Goal: Task Accomplishment & Management: Use online tool/utility

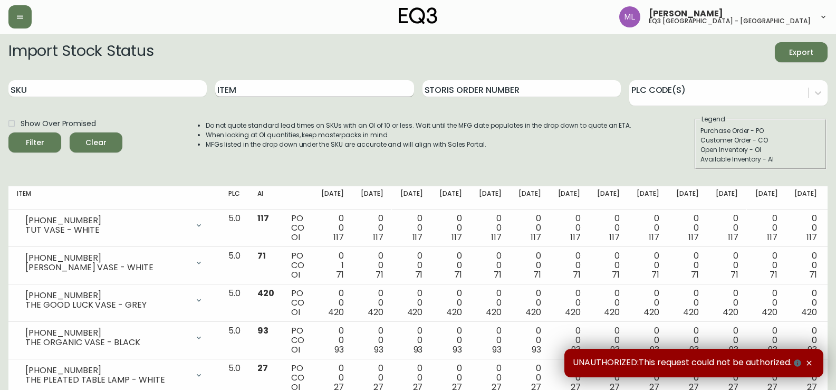
click at [275, 83] on input "Item" at bounding box center [314, 88] width 198 height 17
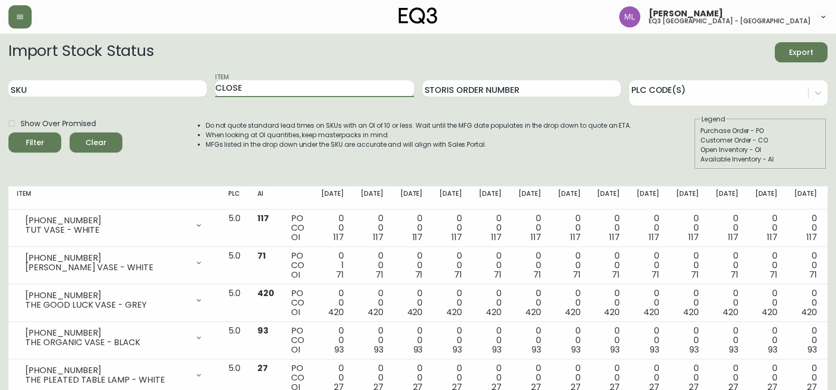
type input "CLOSE"
click at [8, 132] on button "Filter" at bounding box center [34, 142] width 53 height 20
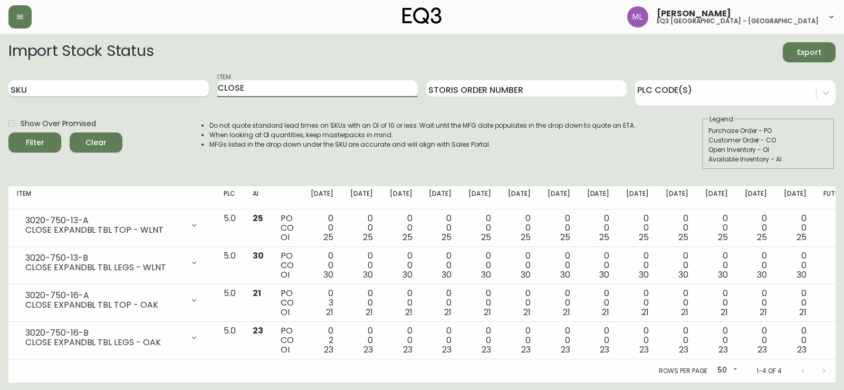
drag, startPoint x: 266, startPoint y: 86, endPoint x: 45, endPoint y: 88, distance: 220.9
click at [45, 88] on div "SKU Item CLOSE Storis Order Number PLC Code(s)" at bounding box center [421, 89] width 827 height 34
click at [43, 83] on input "SKU" at bounding box center [108, 88] width 200 height 17
paste input "3020-986-40-B"
click at [8, 132] on button "Filter" at bounding box center [34, 142] width 53 height 20
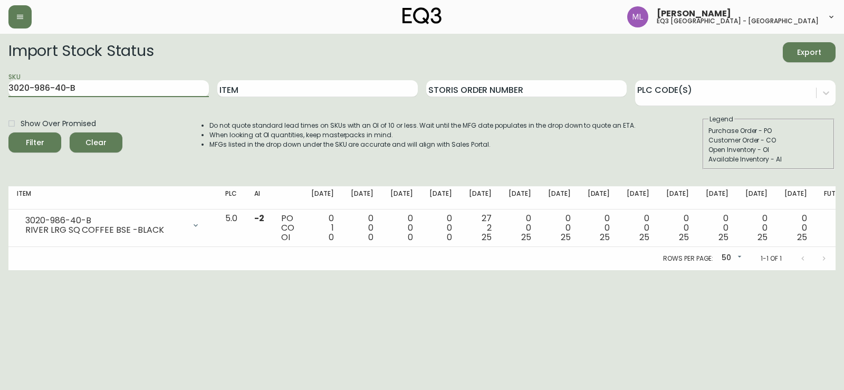
drag, startPoint x: 193, startPoint y: 91, endPoint x: 0, endPoint y: 86, distance: 193.0
click at [0, 86] on main "Import Stock Status Export SKU 3020-986-40-B Item Storis Order Number PLC Code(…" at bounding box center [422, 152] width 844 height 236
paste input "-A"
type input "3020-986-4-A"
click at [8, 132] on button "Filter" at bounding box center [34, 142] width 53 height 20
